Goal: Complete application form

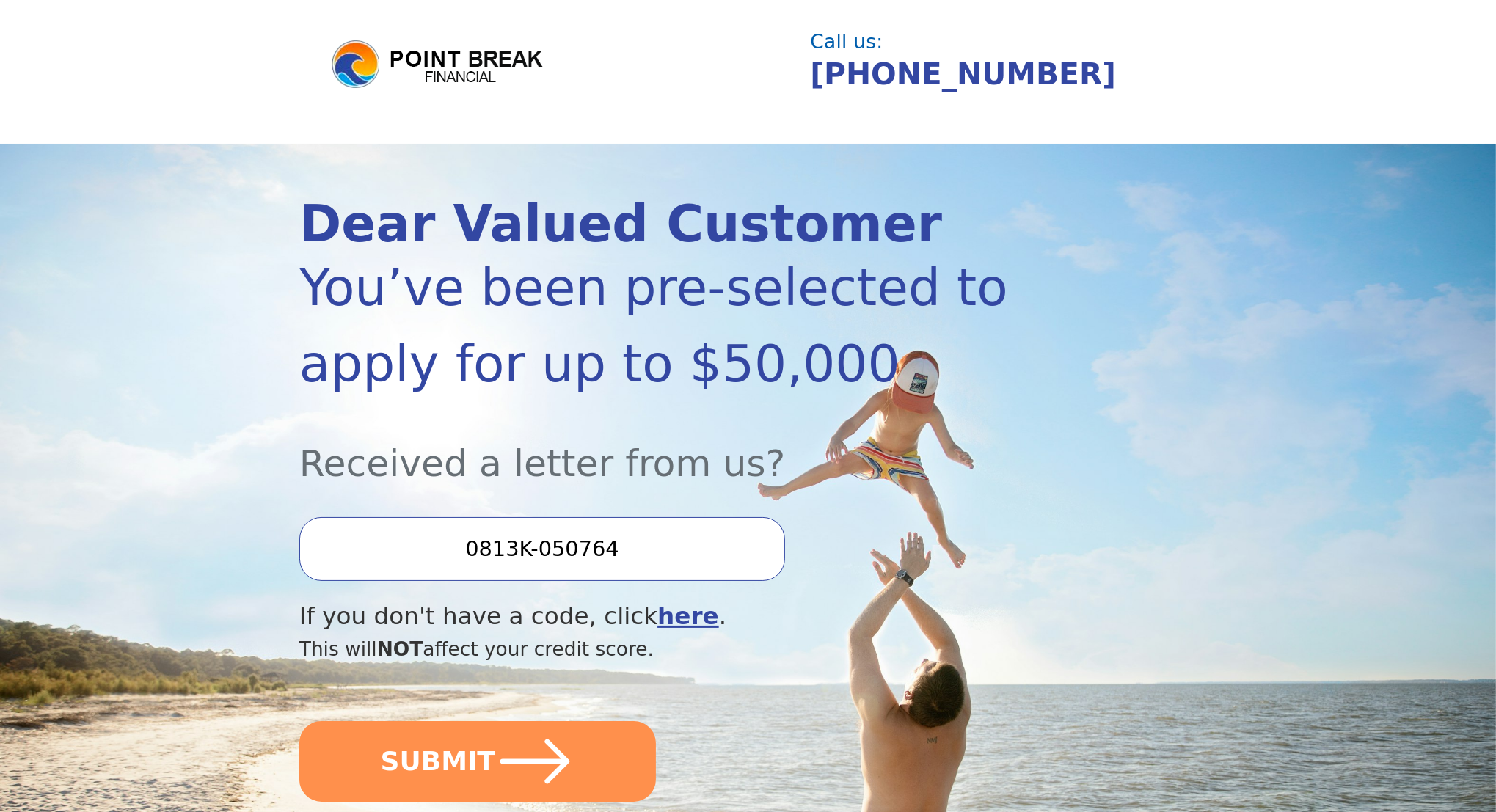
scroll to position [208, 0]
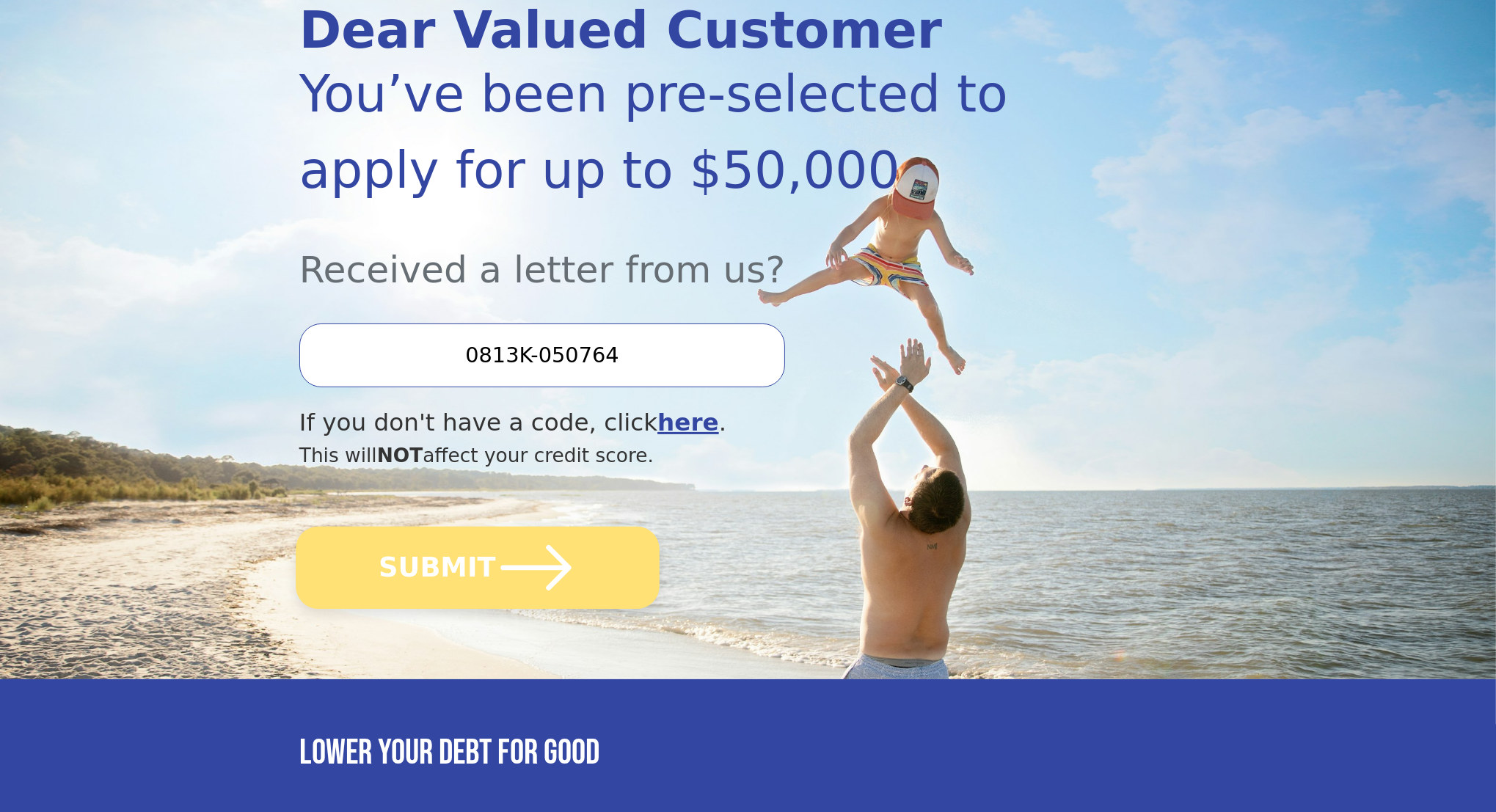
click at [462, 594] on button "SUBMIT" at bounding box center [477, 568] width 364 height 83
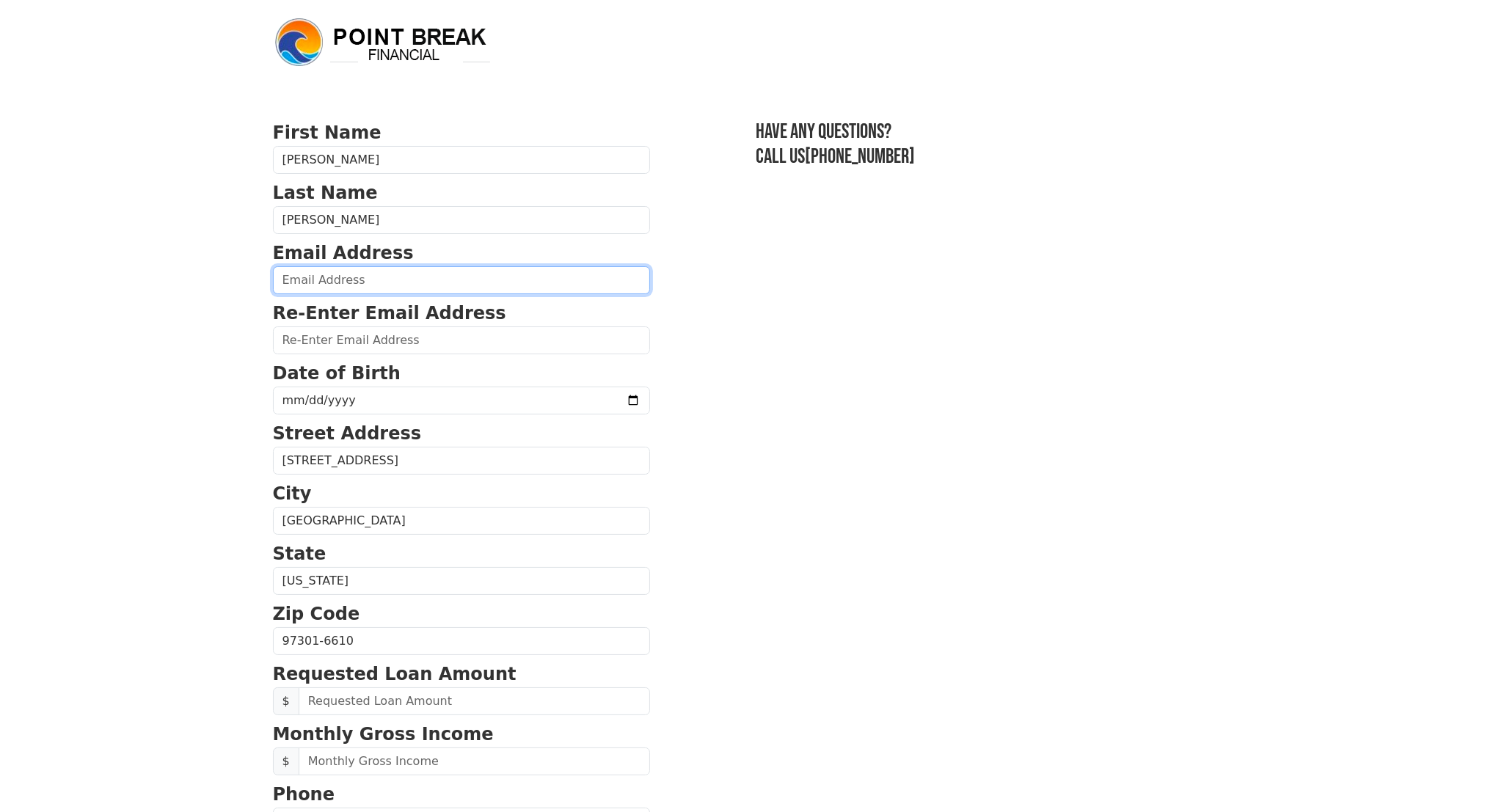
click at [346, 294] on input "email" at bounding box center [461, 280] width 377 height 28
click at [301, 294] on input "email" at bounding box center [461, 280] width 377 height 28
type input "akumanight79@hotmail.com"
drag, startPoint x: 491, startPoint y: 315, endPoint x: 231, endPoint y: 315, distance: 260.0
click at [229, 313] on body "First Name Holly Last Name Benton Email Address akumanight79@hotmail.com Re-Ent…" at bounding box center [748, 406] width 1496 height 812
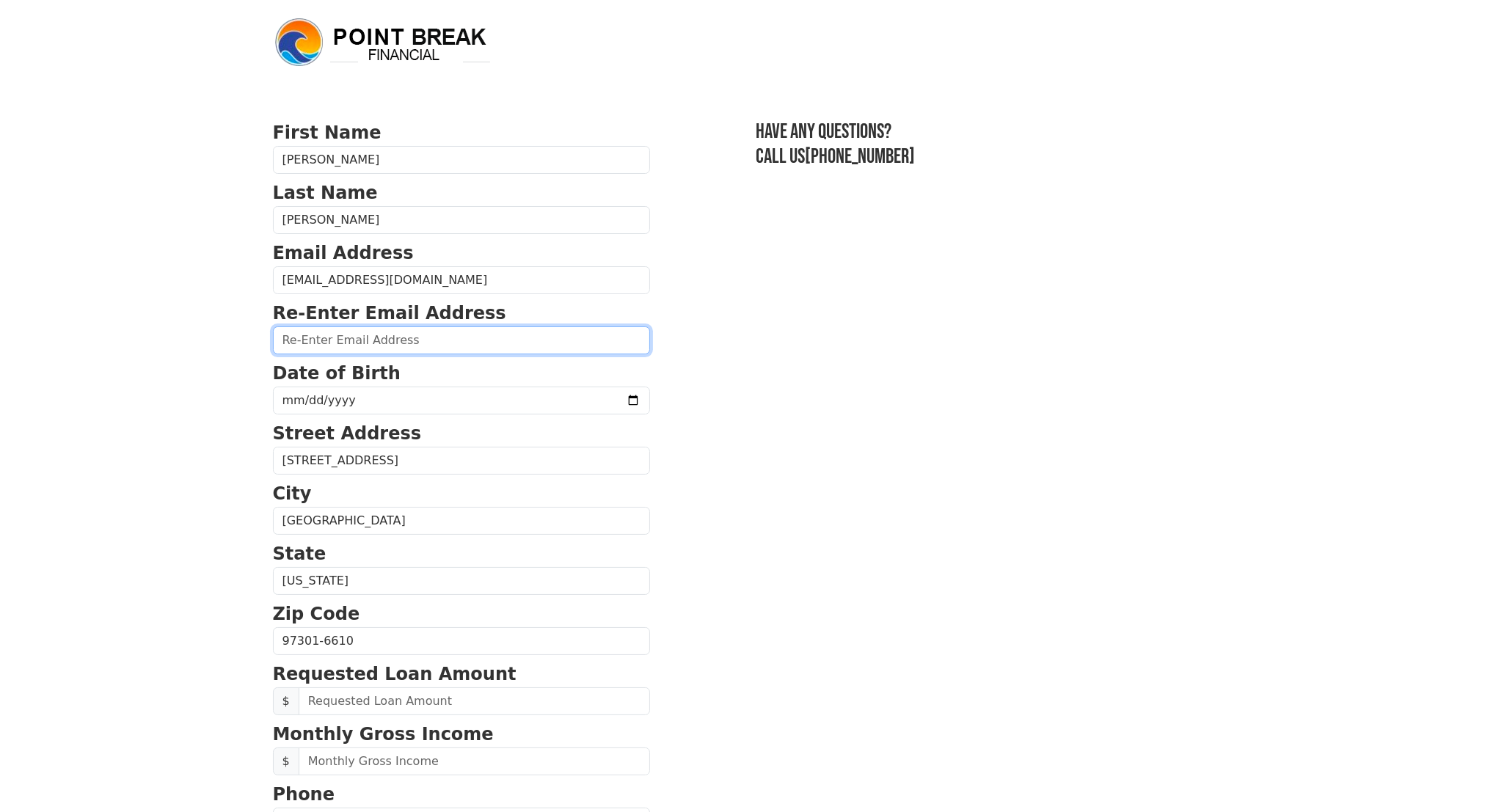
click at [336, 354] on input "email" at bounding box center [461, 341] width 377 height 28
paste input "akumanight79@hotmail.com"
type input "akumanight79@hotmail.com"
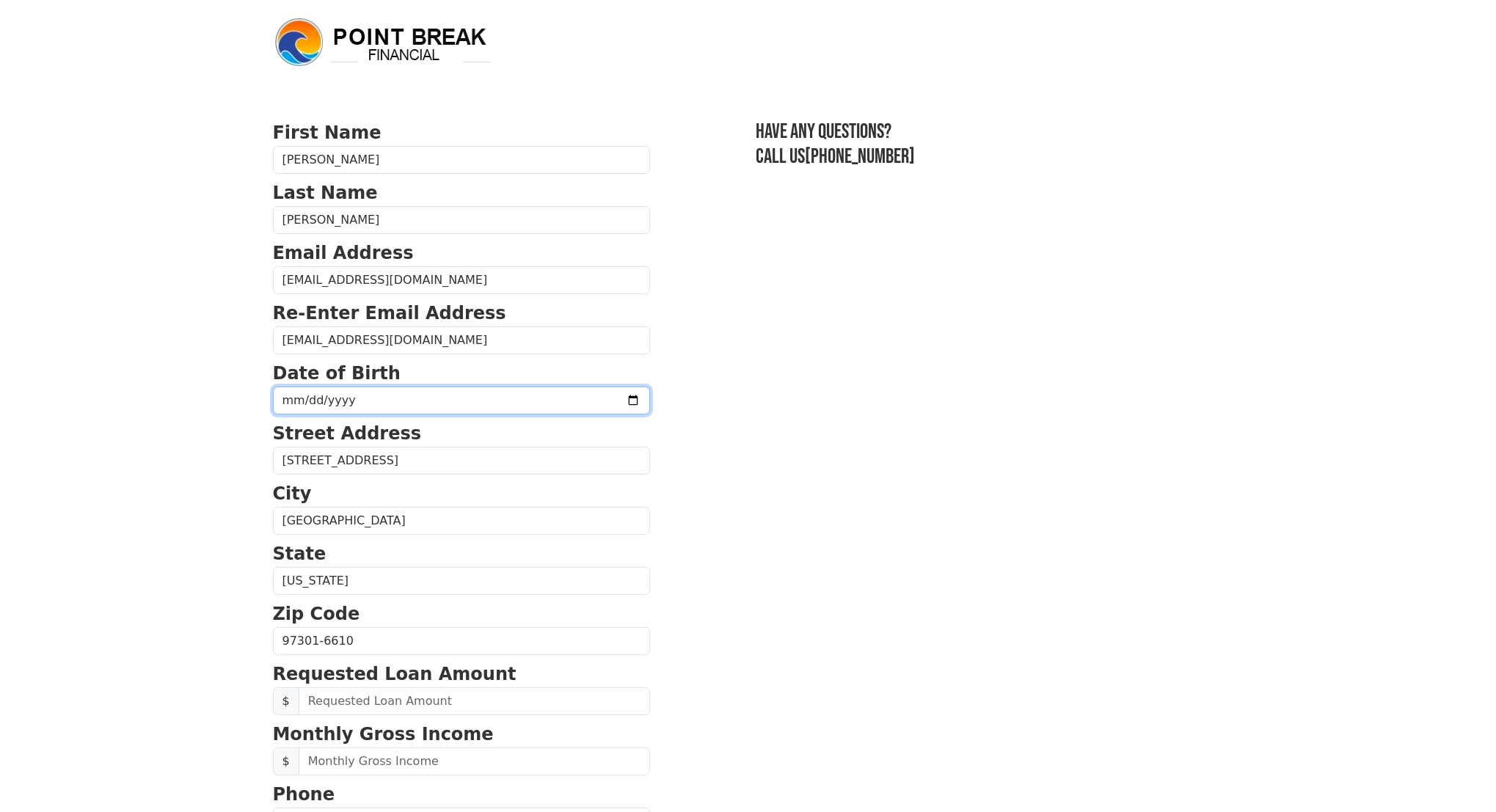
click at [314, 415] on input "date" at bounding box center [461, 401] width 377 height 28
type input "1979-08-31"
click at [230, 535] on body "First Name Holly Last Name Benton Email Address akumanight79@hotmail.com Re-Ent…" at bounding box center [748, 406] width 1496 height 812
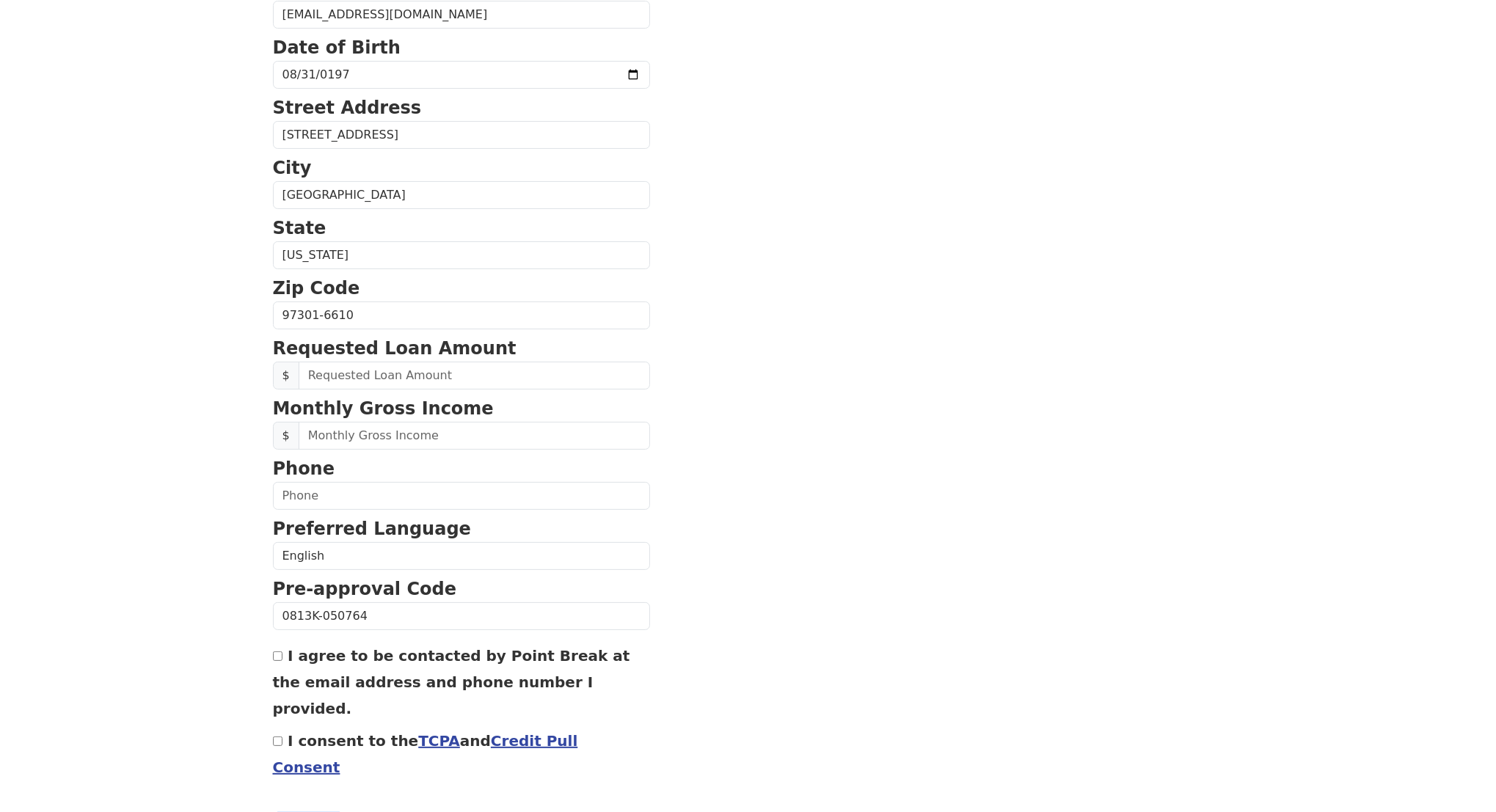
scroll to position [336, 0]
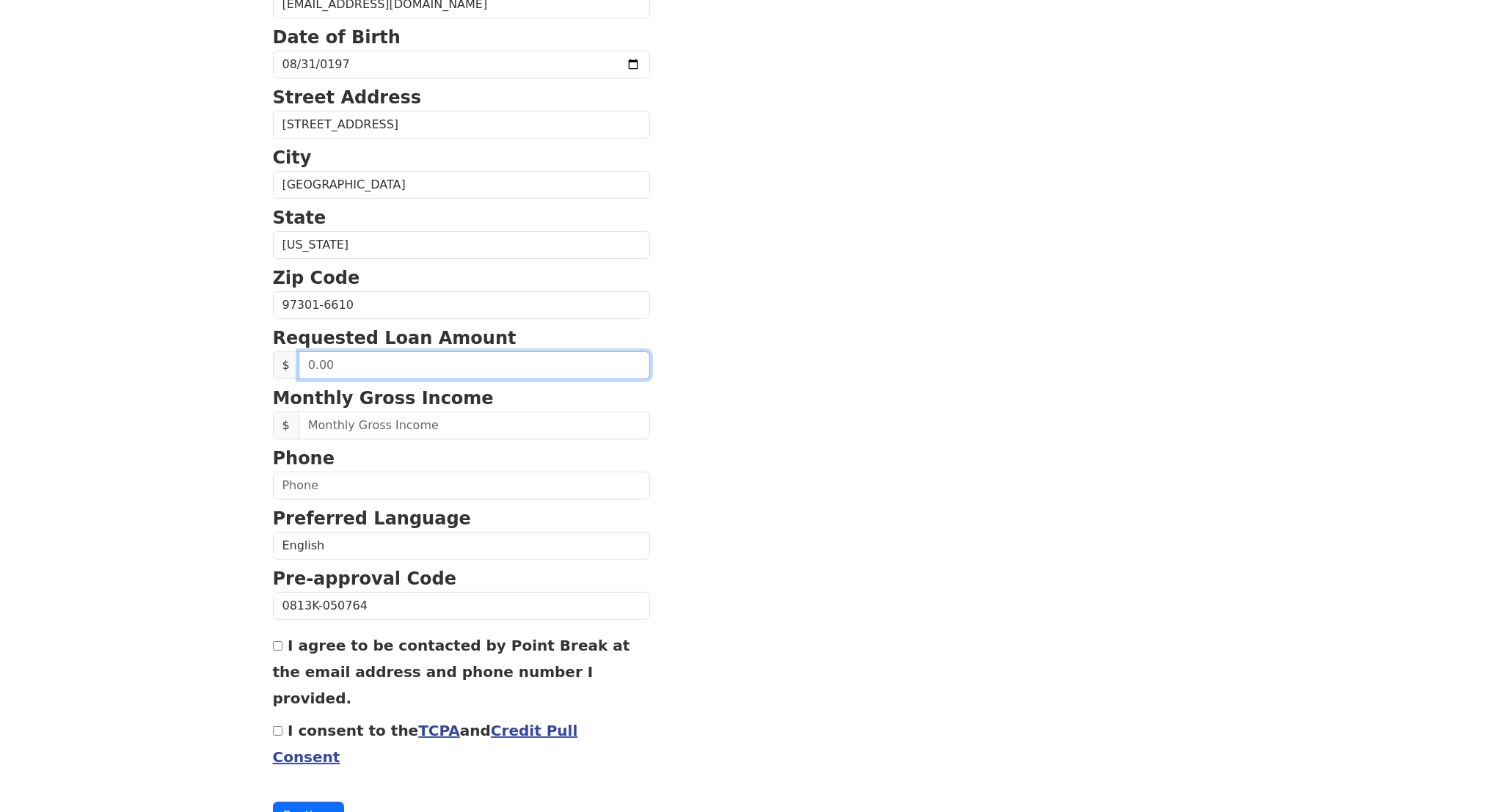
click at [380, 380] on input "text" at bounding box center [475, 366] width 352 height 28
type input "30,000.00"
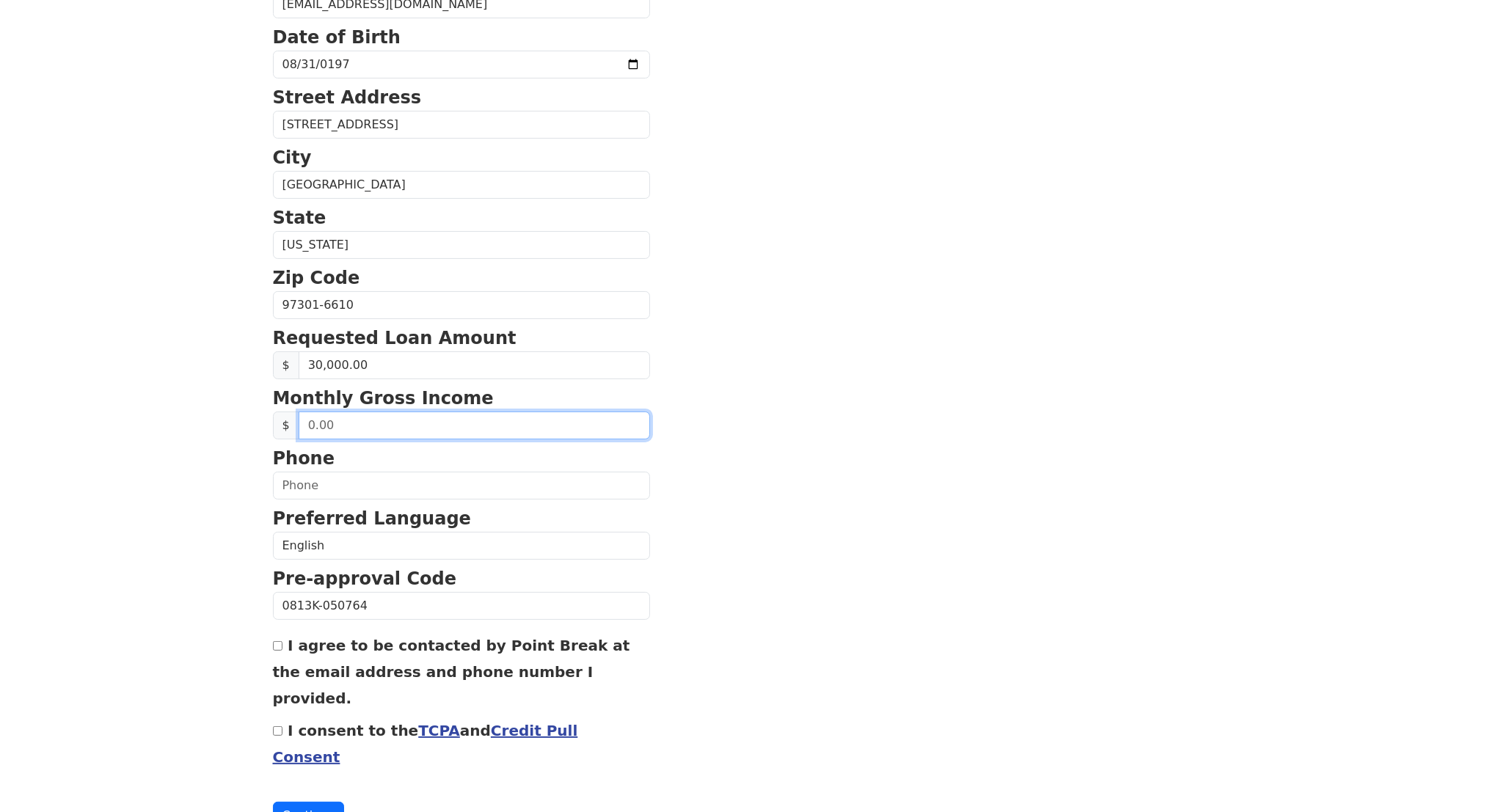
click at [362, 439] on input "text" at bounding box center [475, 425] width 352 height 28
type input "8,700.00"
click at [163, 476] on html "First Name Holly Last Name Benton Email Address akumanight79@hotmail.com Re-Ent…" at bounding box center [748, 70] width 1496 height 812
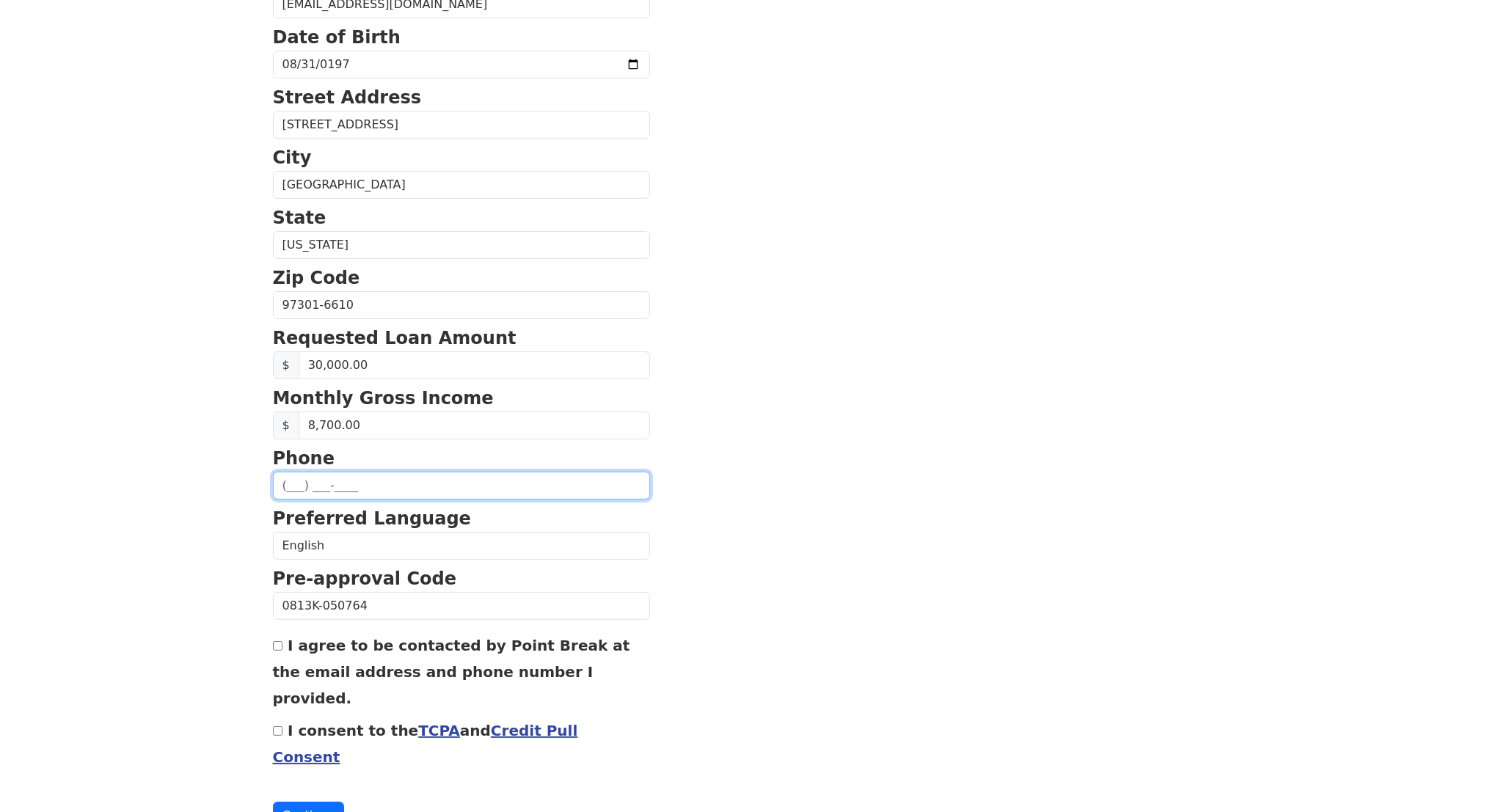
click at [322, 500] on input "text" at bounding box center [461, 486] width 377 height 28
type input "(503) 420-2461"
drag, startPoint x: 176, startPoint y: 630, endPoint x: 185, endPoint y: 632, distance: 9.2
click at [178, 476] on html "First Name Holly Last Name Benton Email Address akumanight79@hotmail.com Re-Ent…" at bounding box center [748, 70] width 1496 height 812
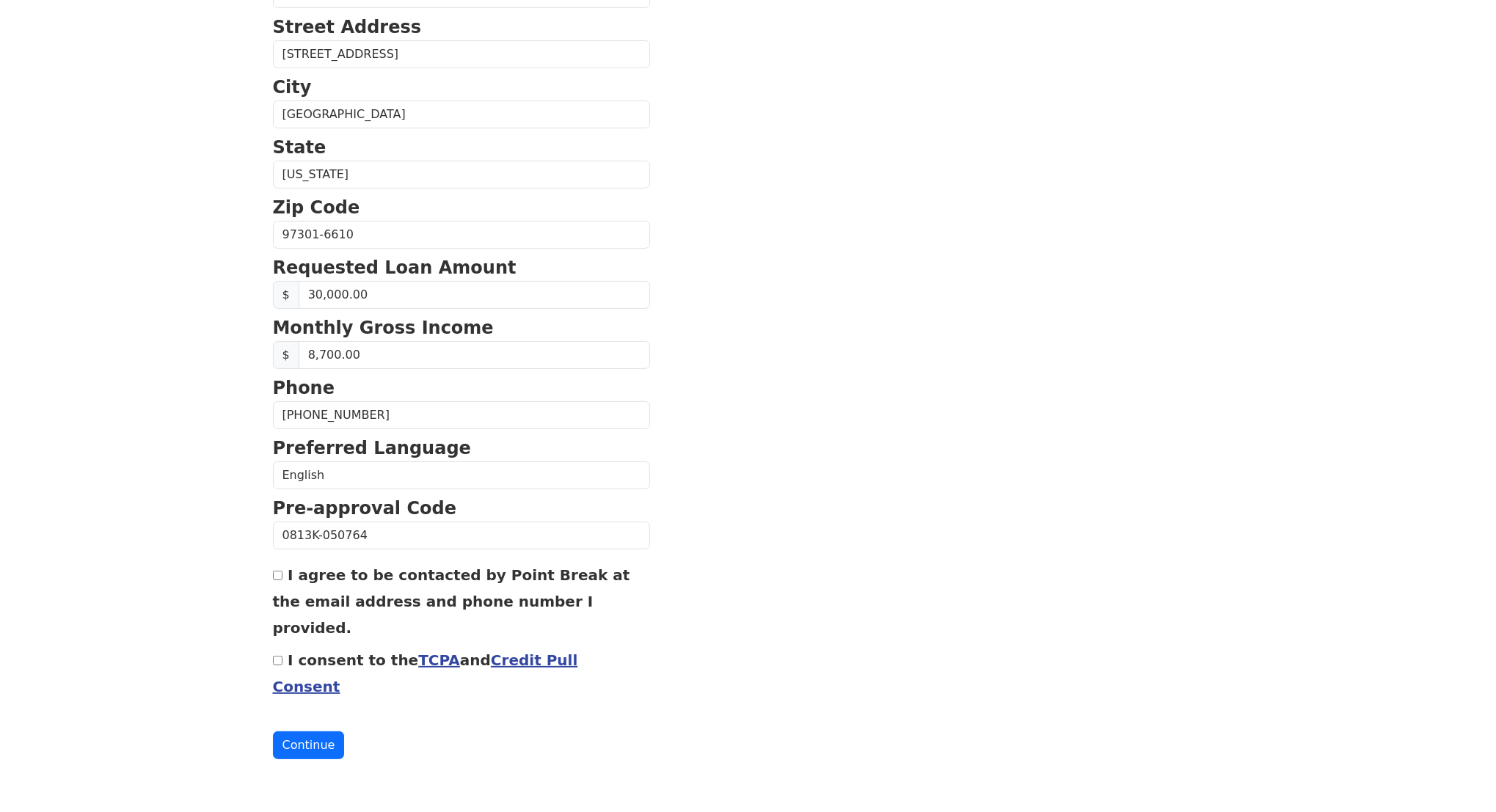
scroll to position [547, 0]
click at [280, 571] on input "I agree to be contacted by Point Break at the email address and phone number I …" at bounding box center [278, 576] width 10 height 10
checkbox input "true"
click at [280, 656] on input "I consent to the TCPA and Credit Pull Consent" at bounding box center [278, 660] width 10 height 10
checkbox input "true"
